Goal: Find specific page/section: Find specific page/section

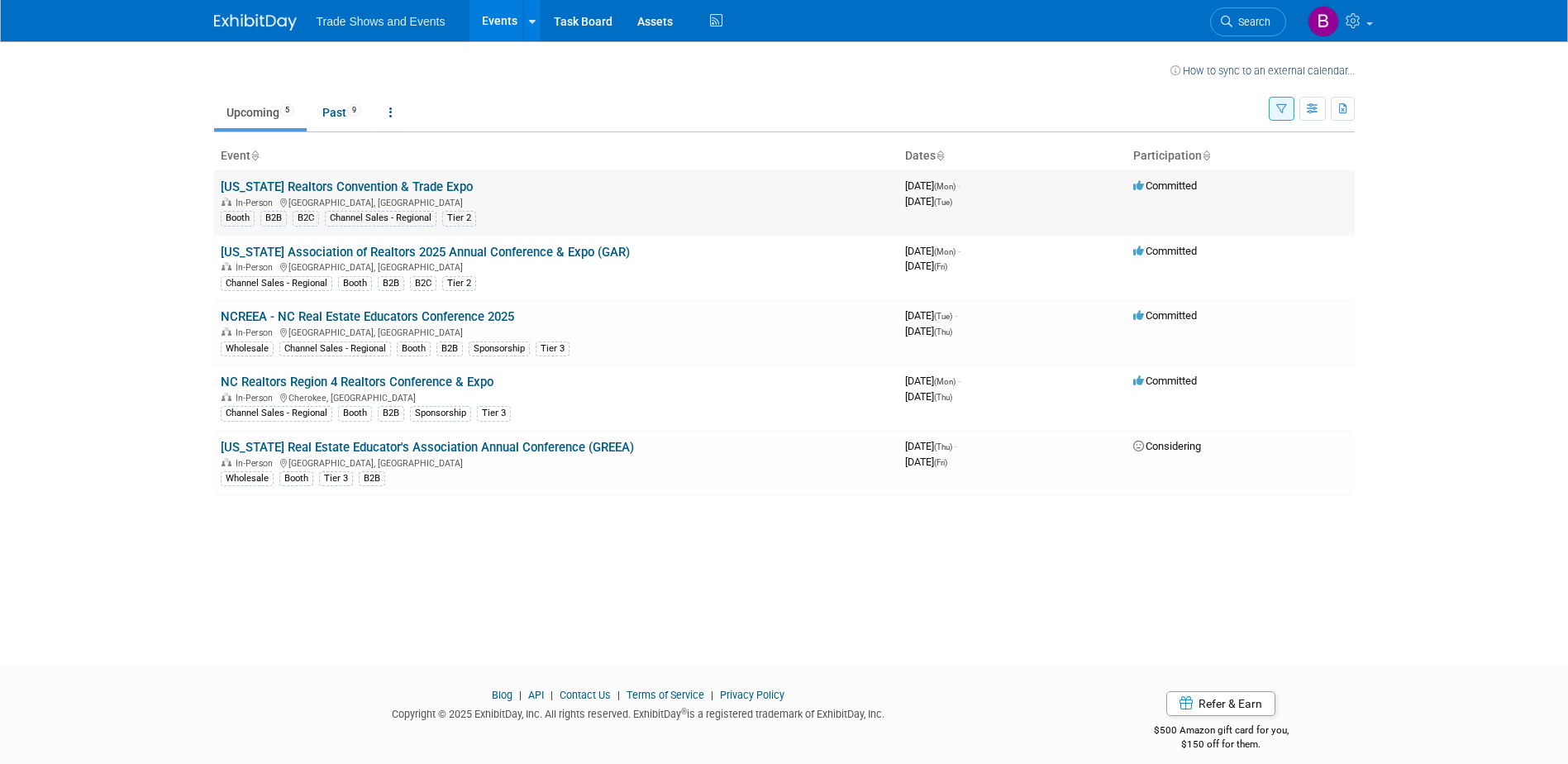
click at [293, 183] on link "[US_STATE] Realtors Convention & Trade Expo" at bounding box center [346, 187] width 252 height 15
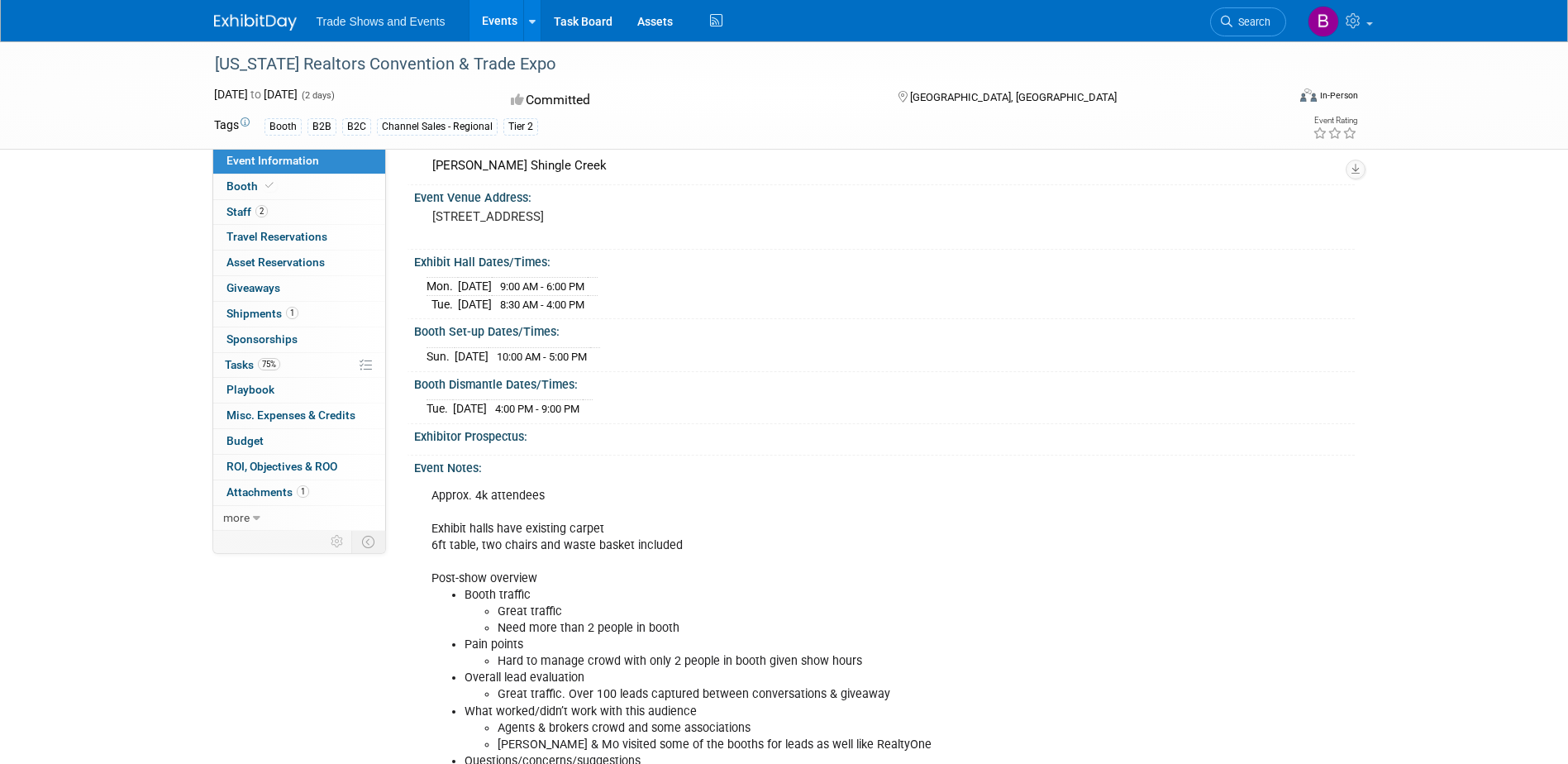
scroll to position [82, 0]
click at [262, 185] on span at bounding box center [269, 186] width 15 height 12
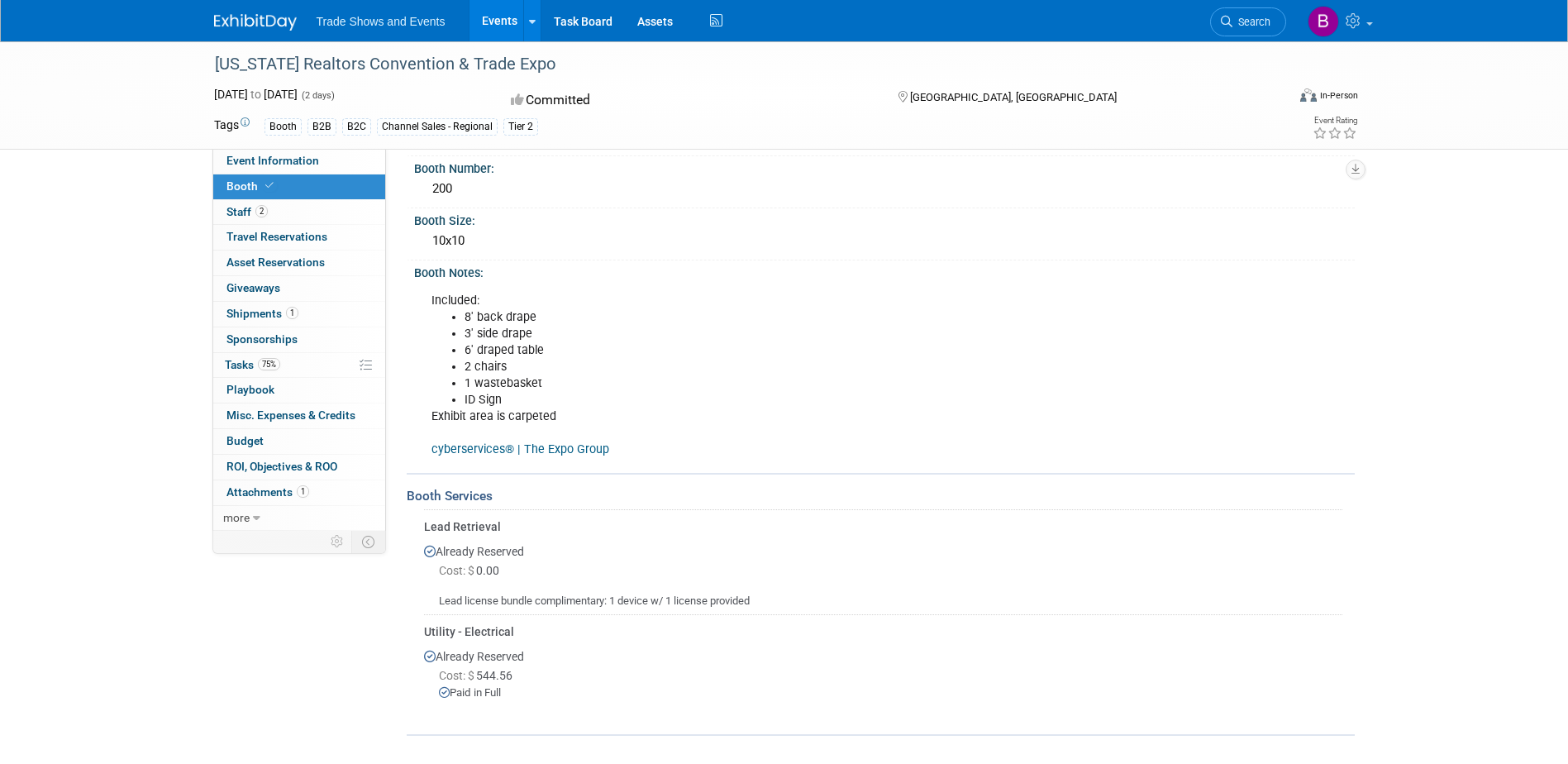
scroll to position [0, 0]
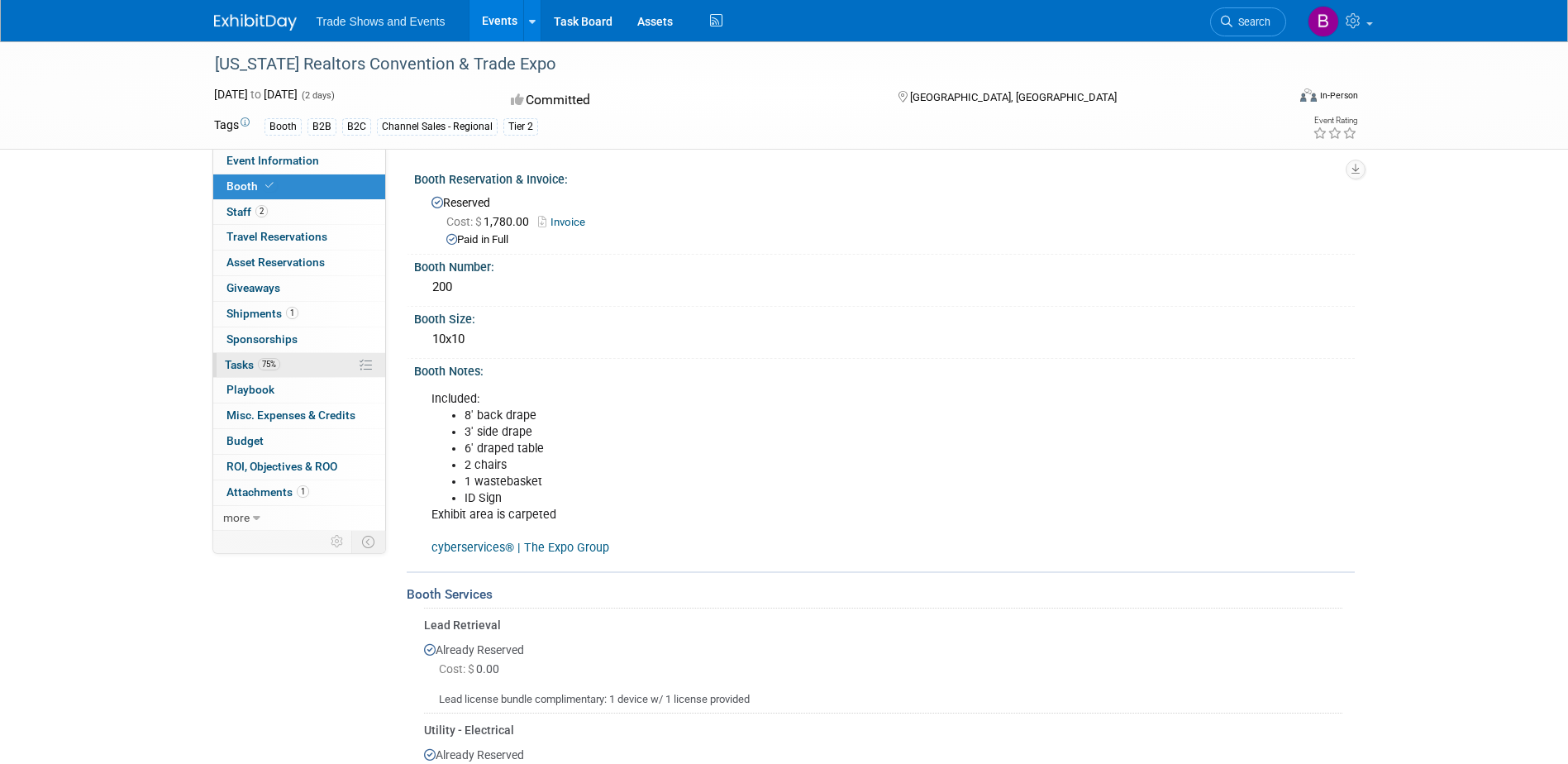
click at [240, 363] on span "Tasks 75%" at bounding box center [253, 364] width 56 height 13
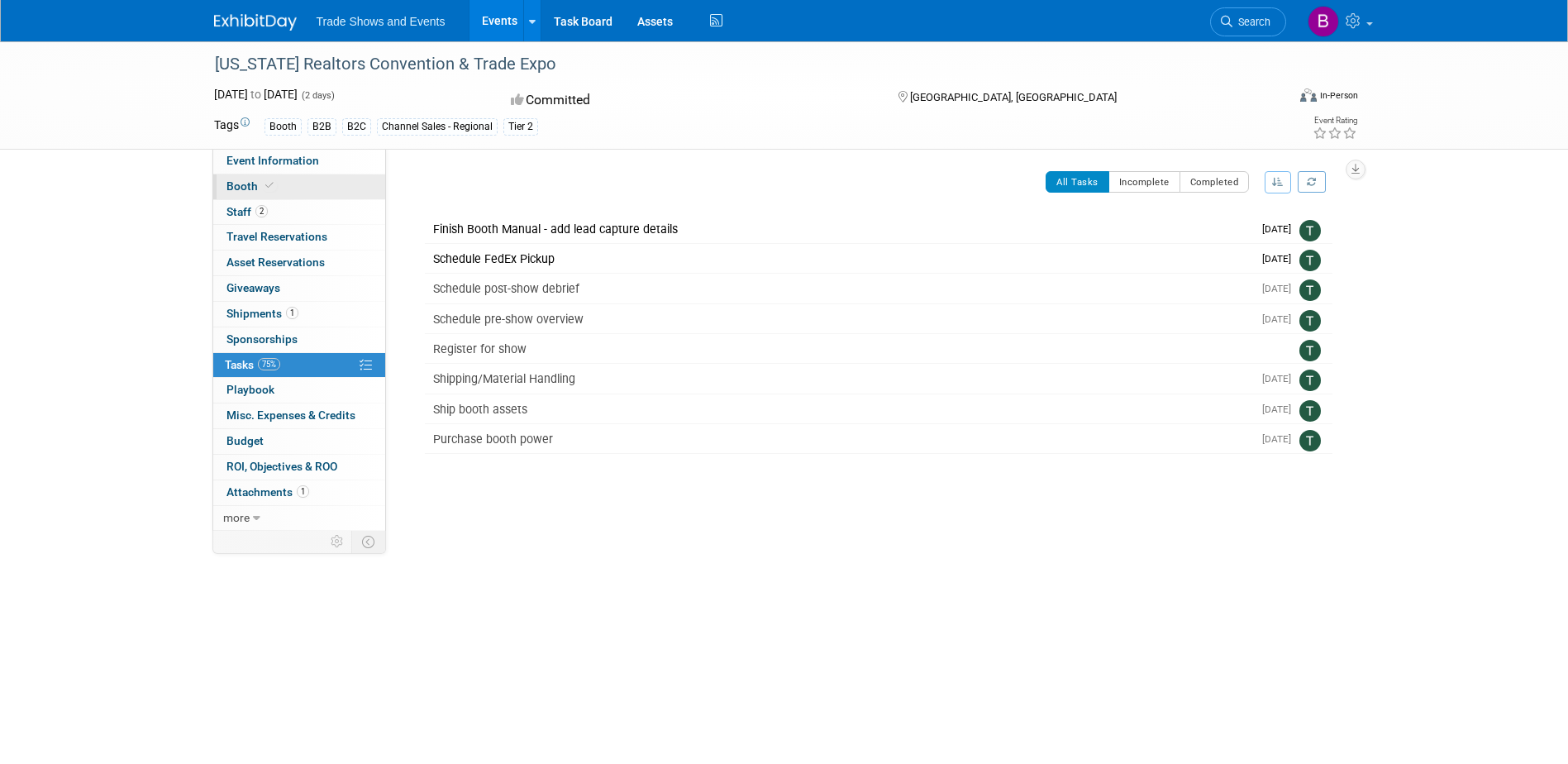
click at [245, 183] on span "Booth" at bounding box center [251, 186] width 51 height 13
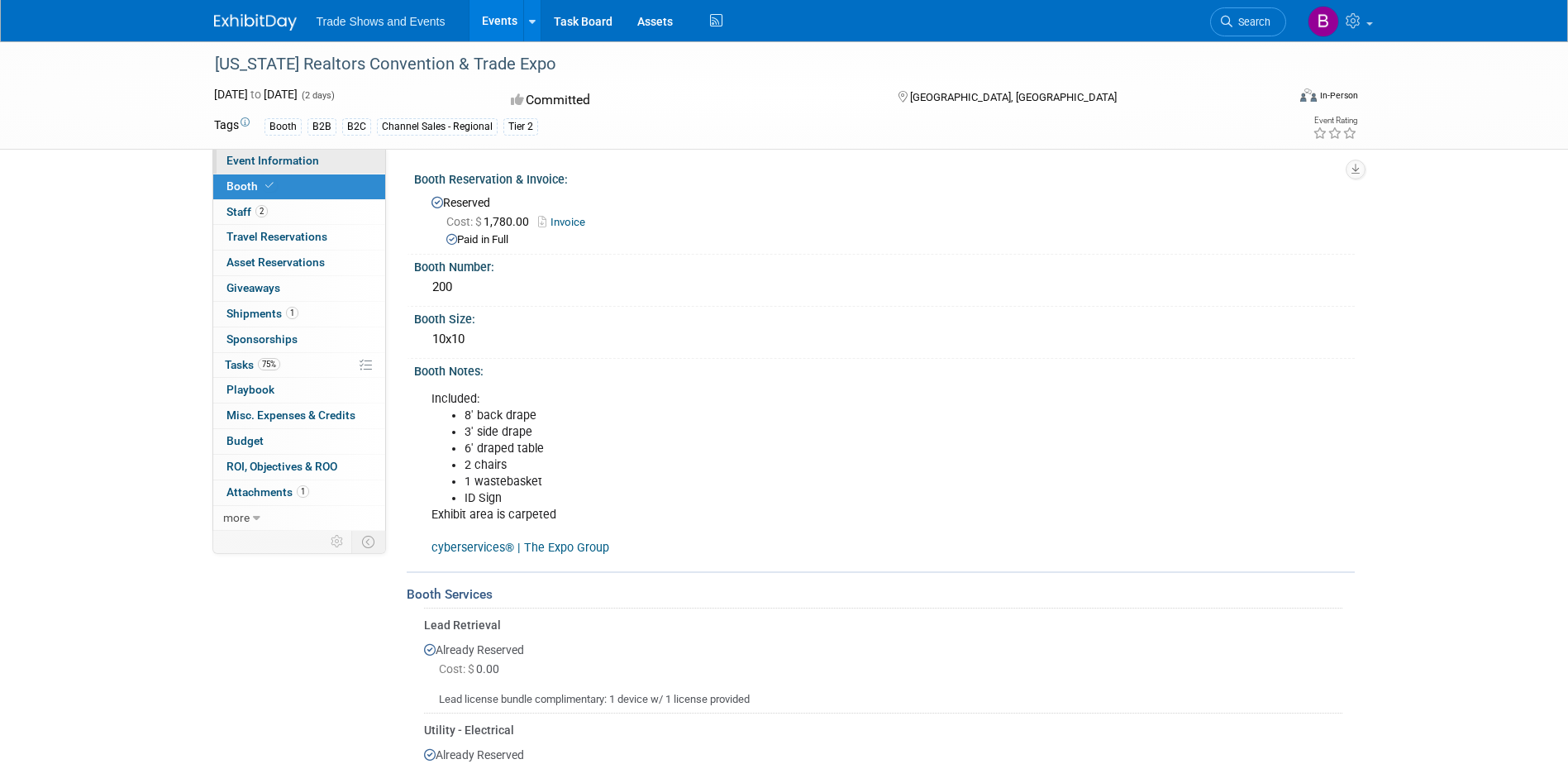
click at [264, 164] on span "Event Information" at bounding box center [272, 160] width 93 height 13
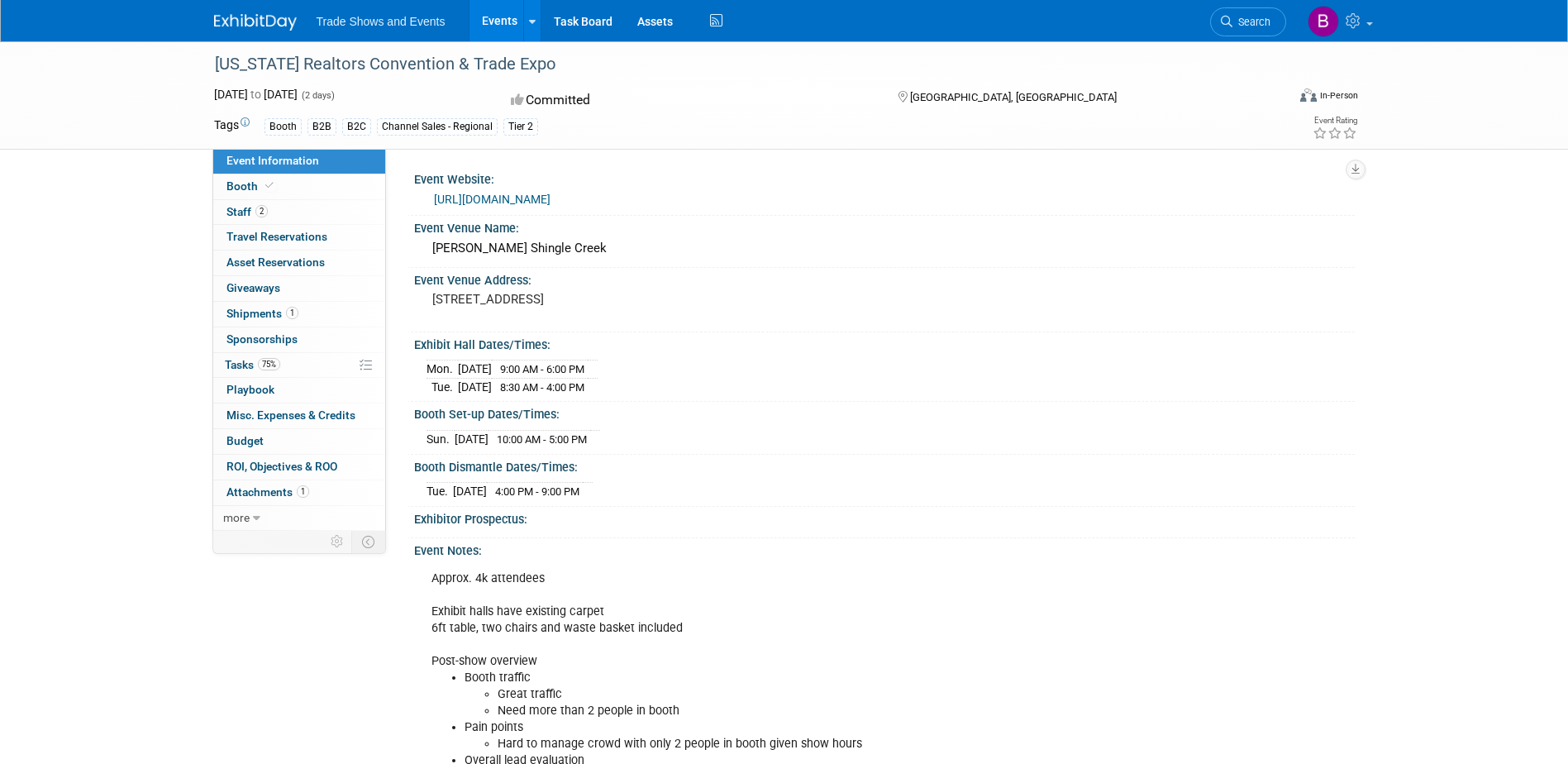
click at [538, 196] on link "https://www.floridarealtors.org/events/annual-convention/about" at bounding box center [491, 198] width 117 height 13
